Goal: Information Seeking & Learning: Learn about a topic

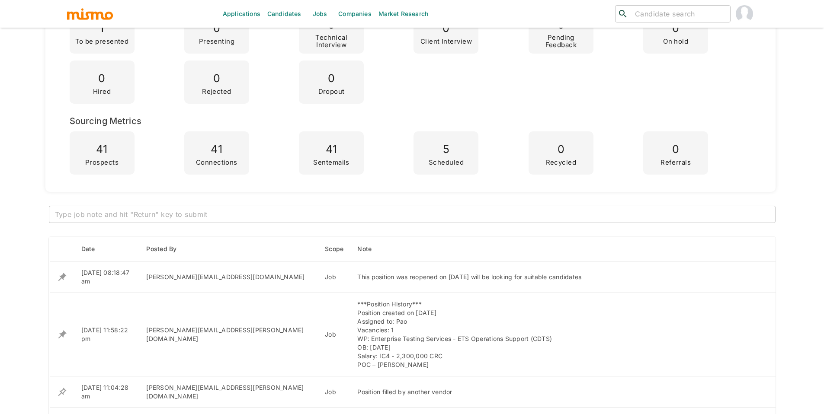
scroll to position [55, 0]
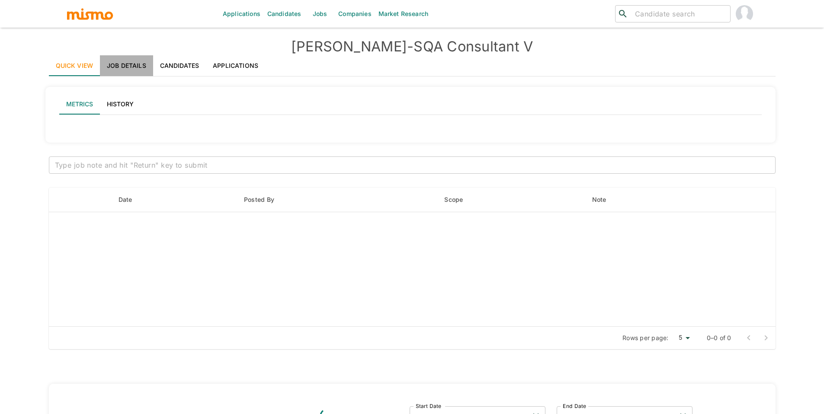
click at [138, 68] on link "Job Details" at bounding box center [126, 65] width 53 height 21
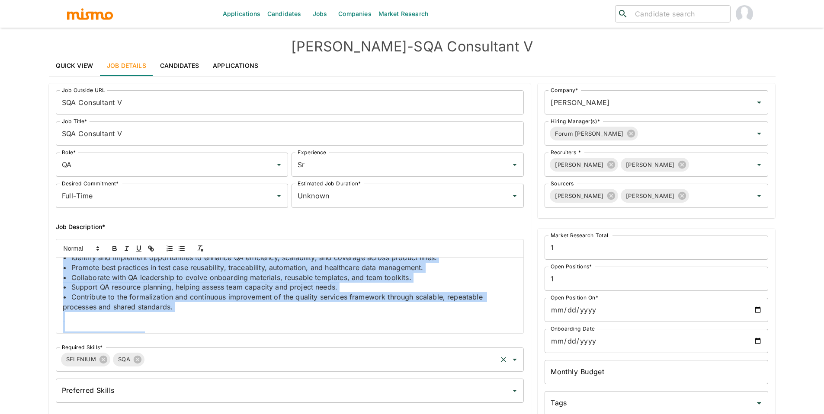
scroll to position [622, 0]
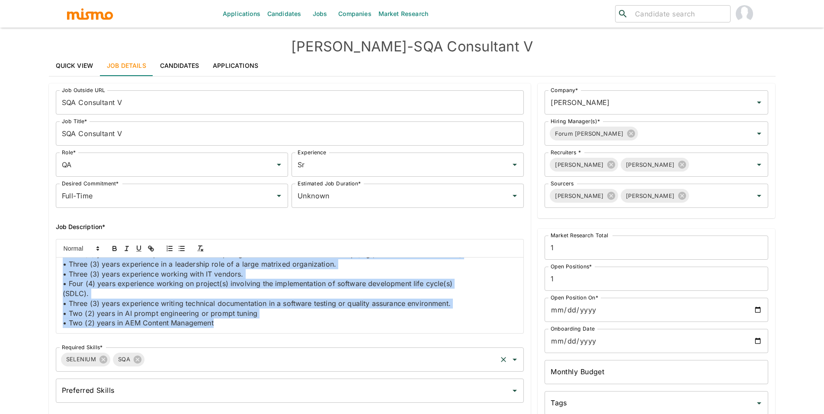
drag, startPoint x: 62, startPoint y: 267, endPoint x: 343, endPoint y: 354, distance: 293.3
click at [342, 355] on div "Job Outside URL SQA Consultant V Job Outside URL Job Title* SQA Consultant V Jo…" at bounding box center [286, 244] width 475 height 323
copy div "Lor Ipsumdo Sita consec-adipi elit seddo eiusmod temporinc utlabor etdolo magna…"
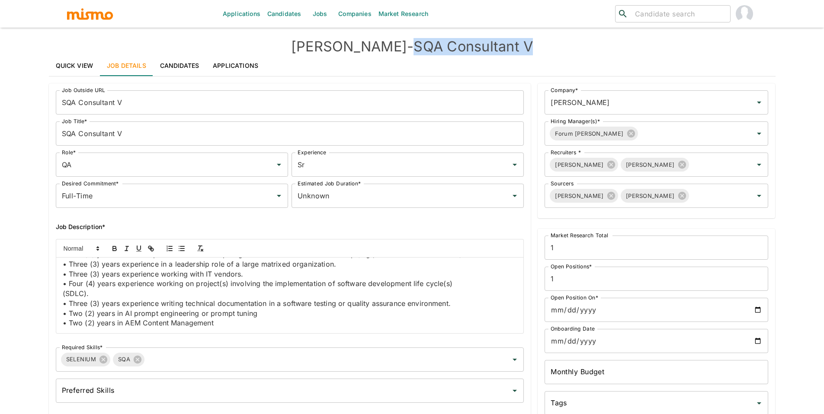
drag, startPoint x: 381, startPoint y: 41, endPoint x: 504, endPoint y: 42, distance: 122.4
click at [504, 42] on h4 "Kaiser - SQA Consultant V" at bounding box center [412, 46] width 727 height 17
copy h4 "SQA Consultant V"
